Goal: Navigation & Orientation: Find specific page/section

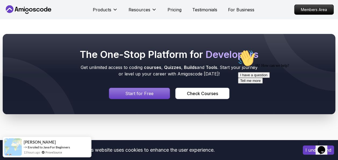
scroll to position [621, 0]
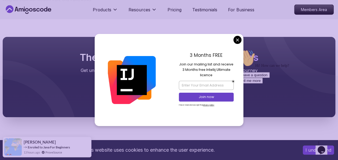
click at [233, 44] on div "3 Months FREE Join our mailing list and receive 3 Months free Intellij Ultimate…" at bounding box center [206, 80] width 74 height 92
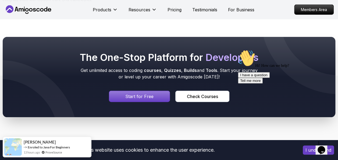
click at [207, 93] on div "Check Courses" at bounding box center [201, 96] width 31 height 6
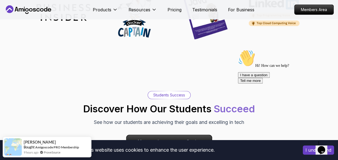
scroll to position [1773, 0]
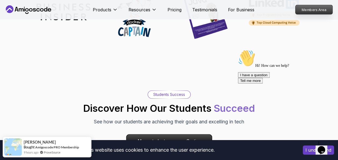
click at [313, 9] on p "Members Area" at bounding box center [313, 9] width 37 height 9
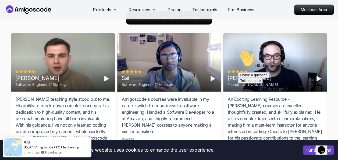
scroll to position [1904, 0]
